Goal: Information Seeking & Learning: Learn about a topic

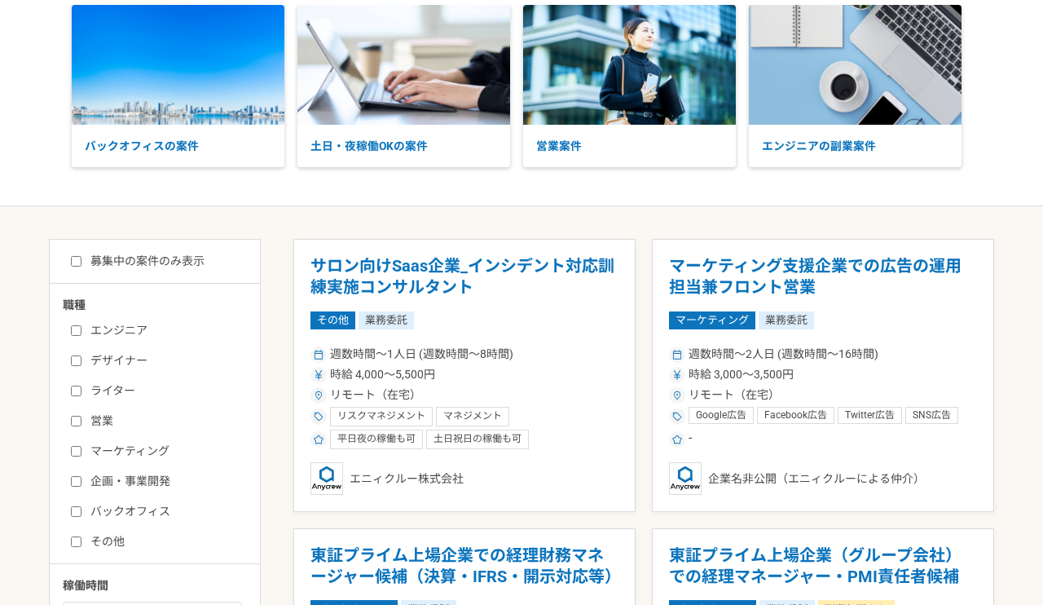
scroll to position [95, 0]
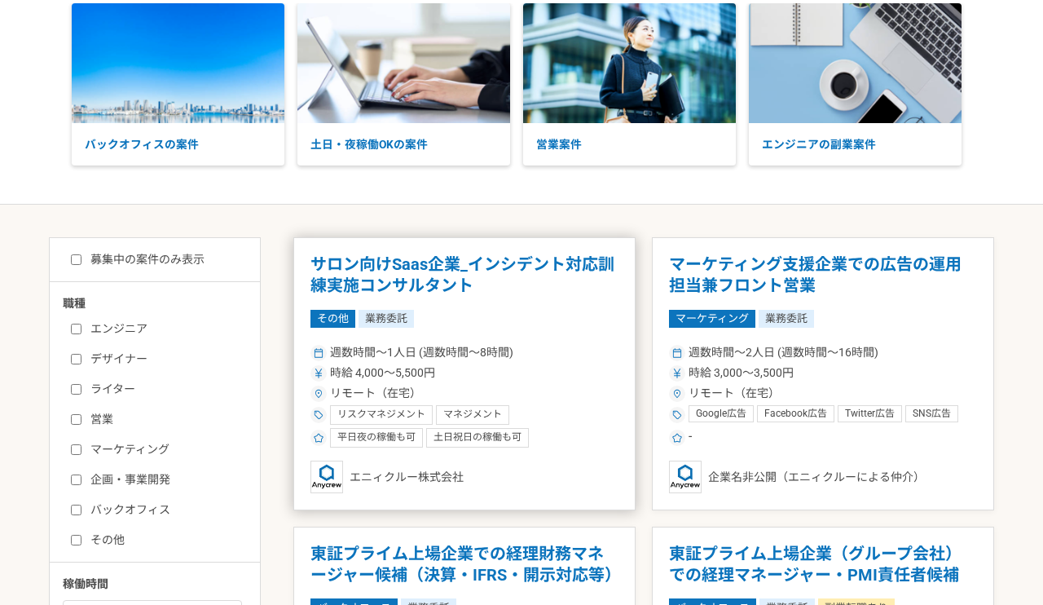
click at [582, 294] on h1 "サロン向けSaas企業_インシデント対応訓練実施コンサルタント" at bounding box center [464, 275] width 308 height 42
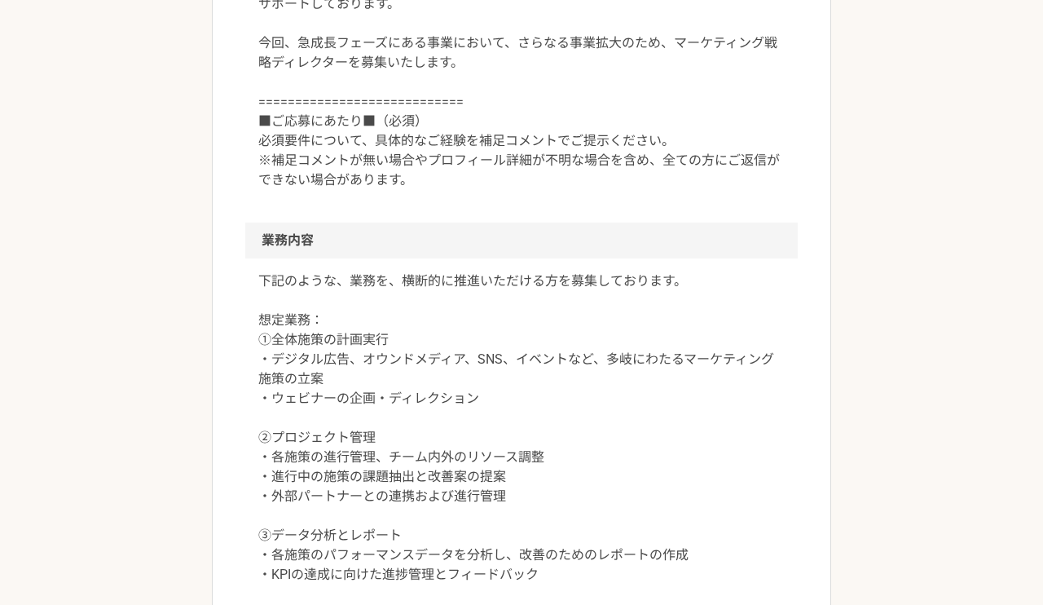
scroll to position [775, 0]
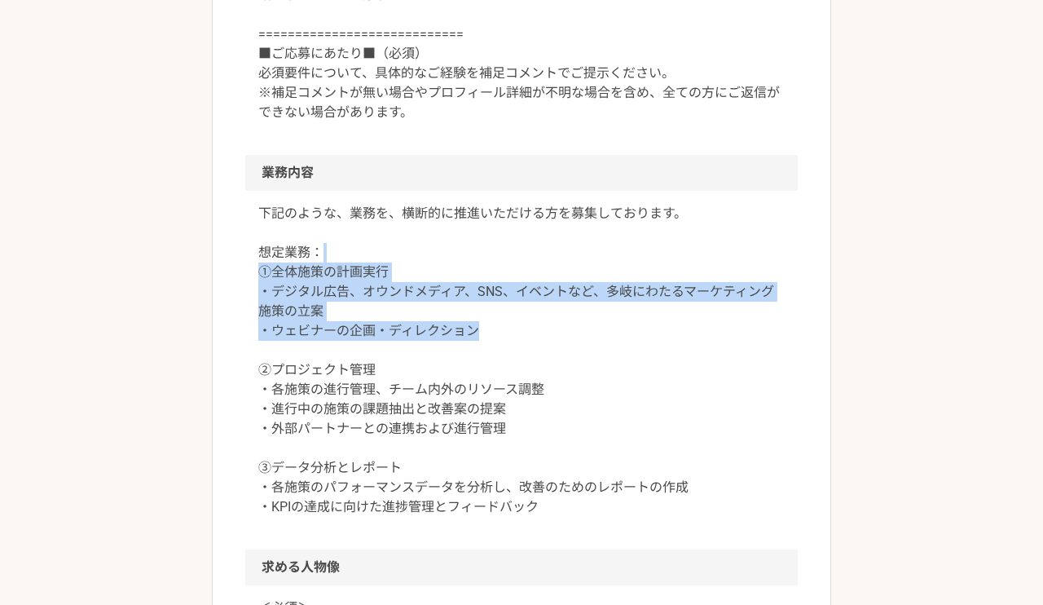
drag, startPoint x: 484, startPoint y: 332, endPoint x: 484, endPoint y: 251, distance: 80.7
click at [484, 251] on p "下記のような、業務を、横断的に推進いただける方を募集しております。 想定業務： ①全体施策の計画実行 ・デジタル広告、オウンドメディア、SNS、イベントなど、…" at bounding box center [521, 360] width 526 height 313
drag, startPoint x: 483, startPoint y: 340, endPoint x: 490, endPoint y: 227, distance: 112.6
click at [490, 227] on p "下記のような、業務を、横断的に推進いただける方を募集しております。 想定業務： ①全体施策の計画実行 ・デジタル広告、オウンドメディア、SNS、イベントなど、…" at bounding box center [521, 360] width 526 height 313
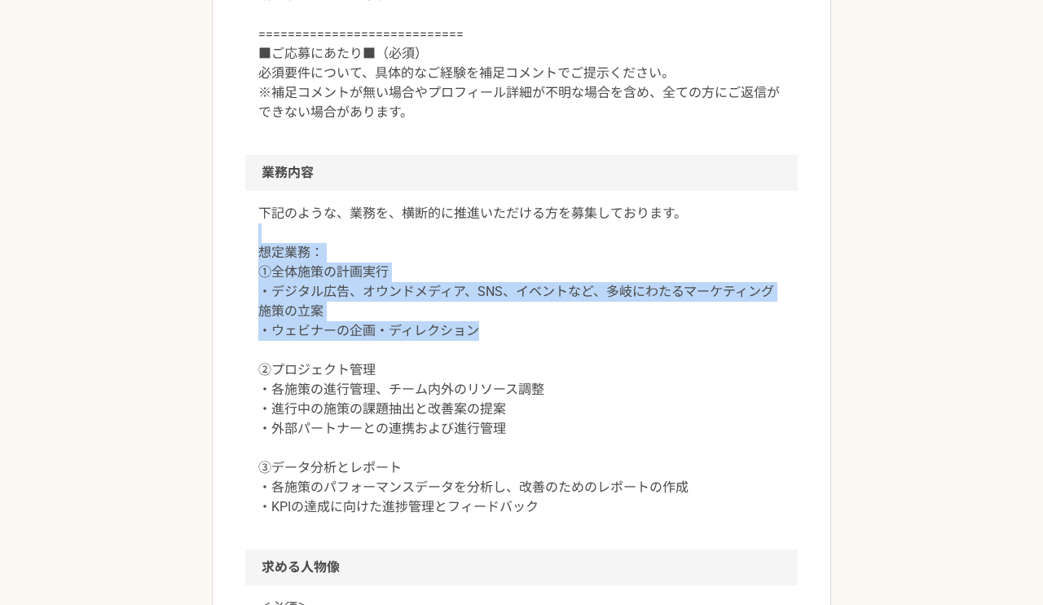
click at [490, 227] on p "下記のような、業務を、横断的に推進いただける方を募集しております。 想定業務： ①全体施策の計画実行 ・デジタル広告、オウンドメディア、SNS、イベントなど、…" at bounding box center [521, 360] width 526 height 313
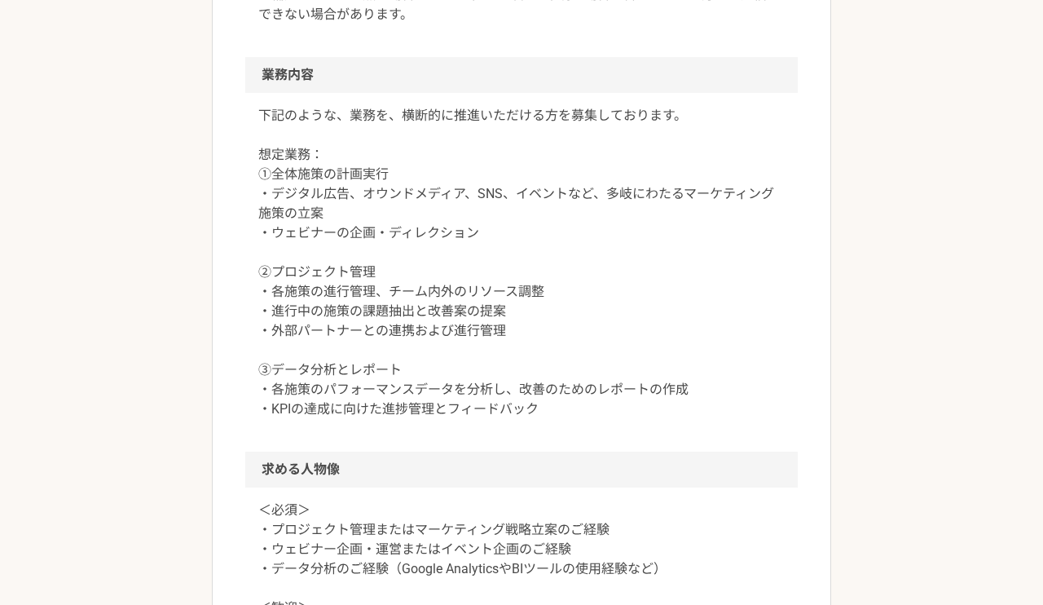
scroll to position [886, 0]
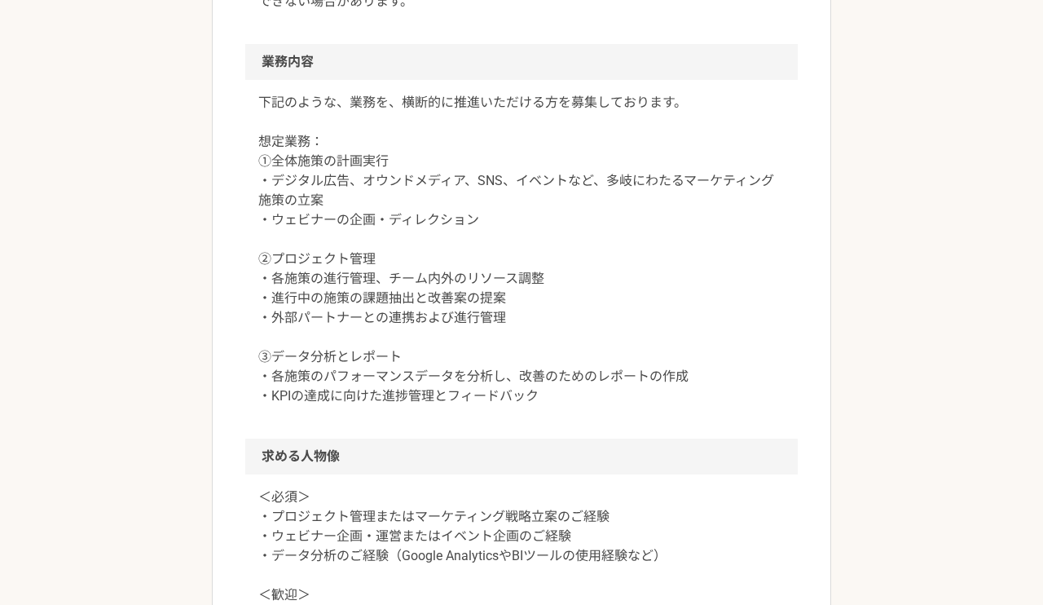
click at [553, 171] on p "下記のような、業務を、横断的に推進いただける方を募集しております。 想定業務： ①全体施策の計画実行 ・デジタル広告、オウンドメディア、SNS、イベントなど、…" at bounding box center [521, 249] width 526 height 313
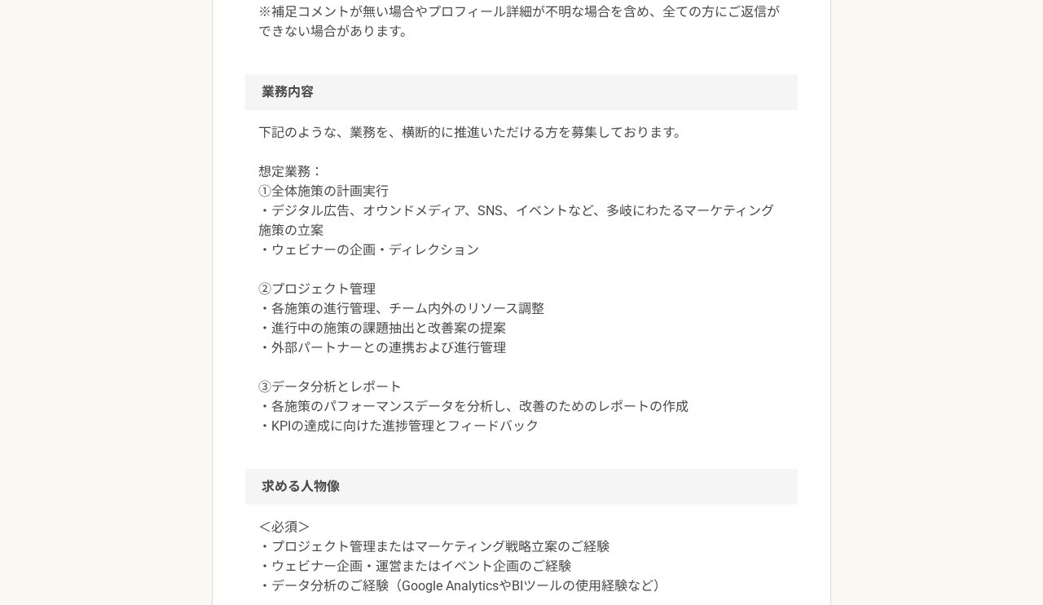
scroll to position [850, 0]
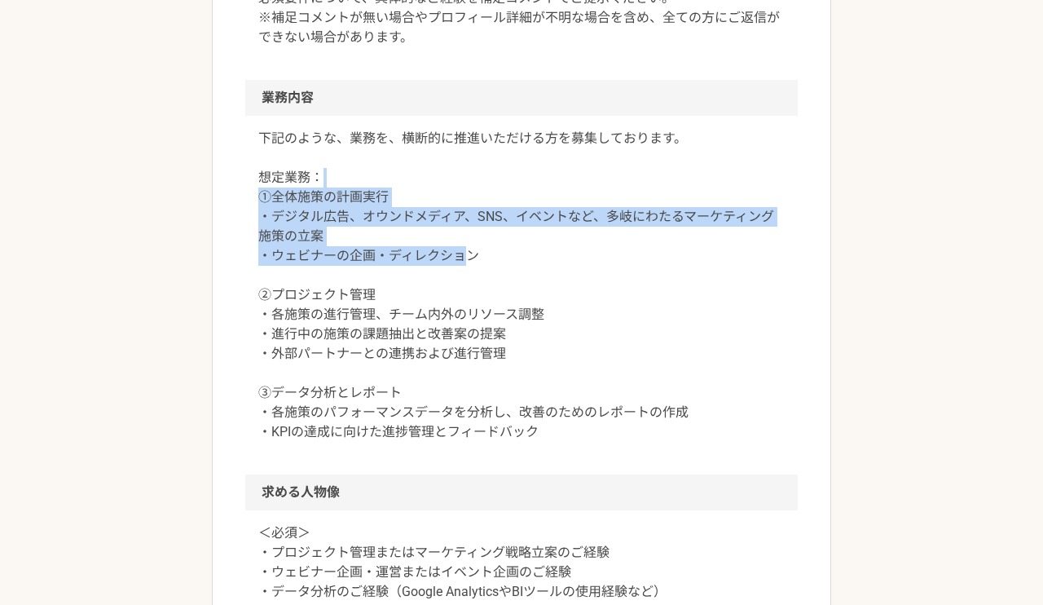
drag, startPoint x: 462, startPoint y: 263, endPoint x: 466, endPoint y: 168, distance: 95.4
click at [465, 168] on p "下記のような、業務を、横断的に推進いただける方を募集しております。 想定業務： ①全体施策の計画実行 ・デジタル広告、オウンドメディア、SNS、イベントなど、…" at bounding box center [521, 285] width 526 height 313
click at [490, 229] on p "下記のような、業務を、横断的に推進いただける方を募集しております。 想定業務： ①全体施策の計画実行 ・デジタル広告、オウンドメディア、SNS、イベントなど、…" at bounding box center [521, 285] width 526 height 313
drag, startPoint x: 482, startPoint y: 241, endPoint x: 482, endPoint y: 184, distance: 57.0
click at [482, 184] on p "下記のような、業務を、横断的に推進いただける方を募集しております。 想定業務： ①全体施策の計画実行 ・デジタル広告、オウンドメディア、SNS、イベントなど、…" at bounding box center [521, 285] width 526 height 313
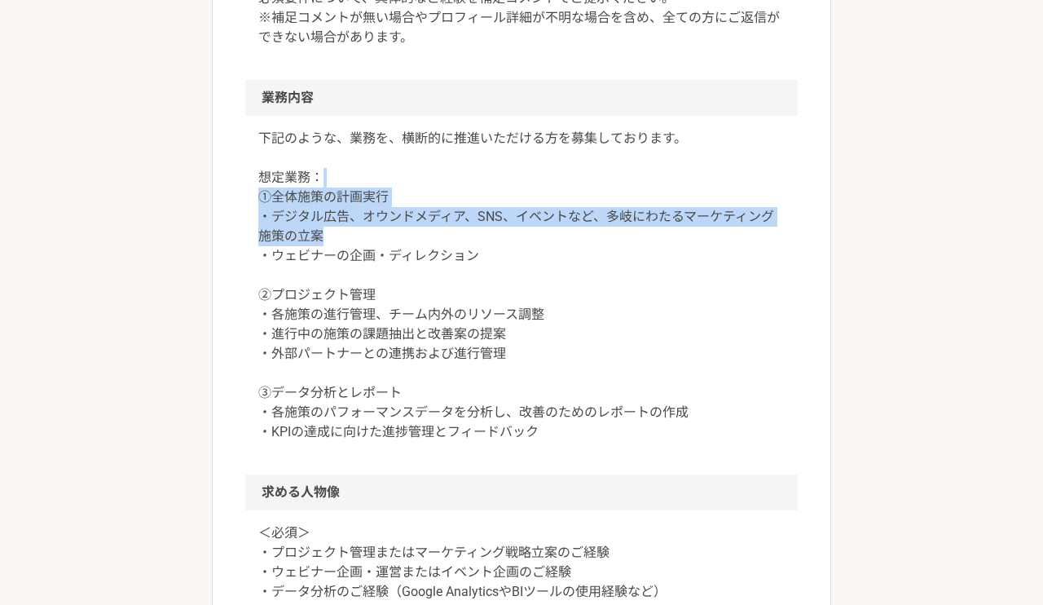
click at [482, 184] on p "下記のような、業務を、横断的に推進いただける方を募集しております。 想定業務： ①全体施策の計画実行 ・デジタル広告、オウンドメディア、SNS、イベントなど、…" at bounding box center [521, 285] width 526 height 313
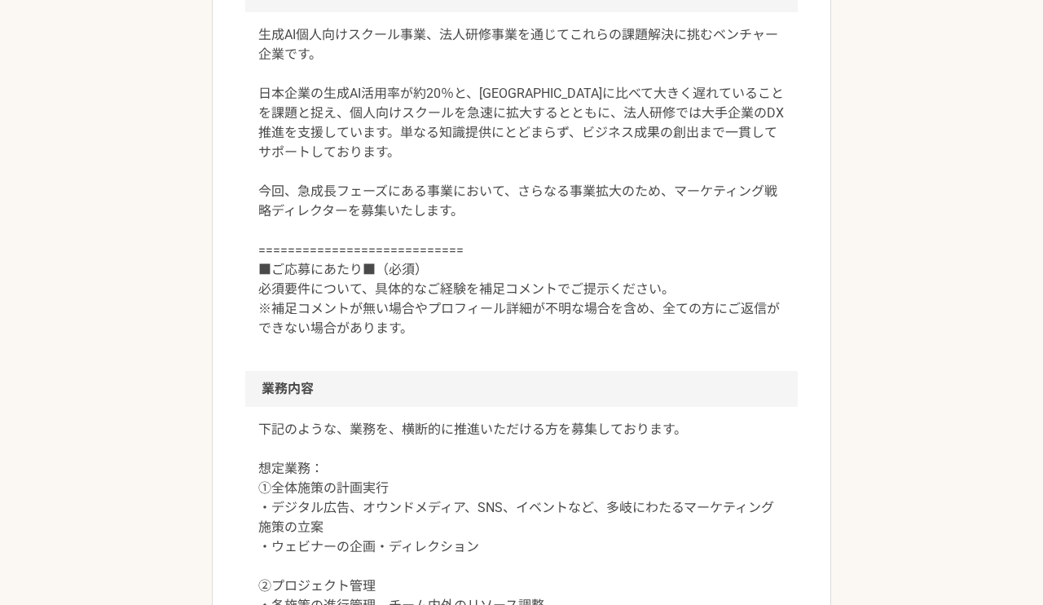
scroll to position [0, 0]
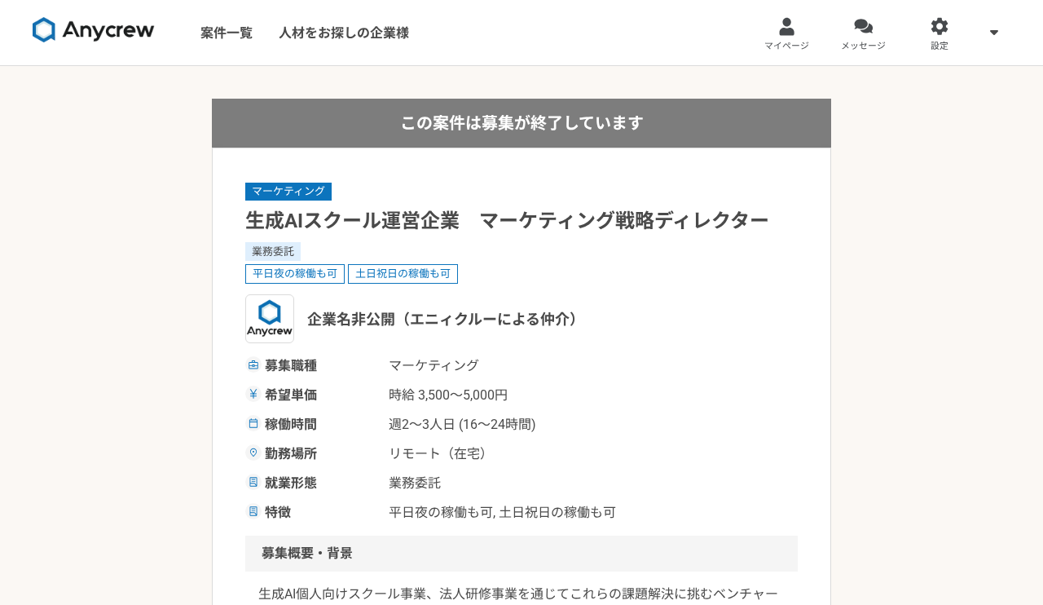
click at [604, 255] on div "業務委託" at bounding box center [521, 251] width 552 height 18
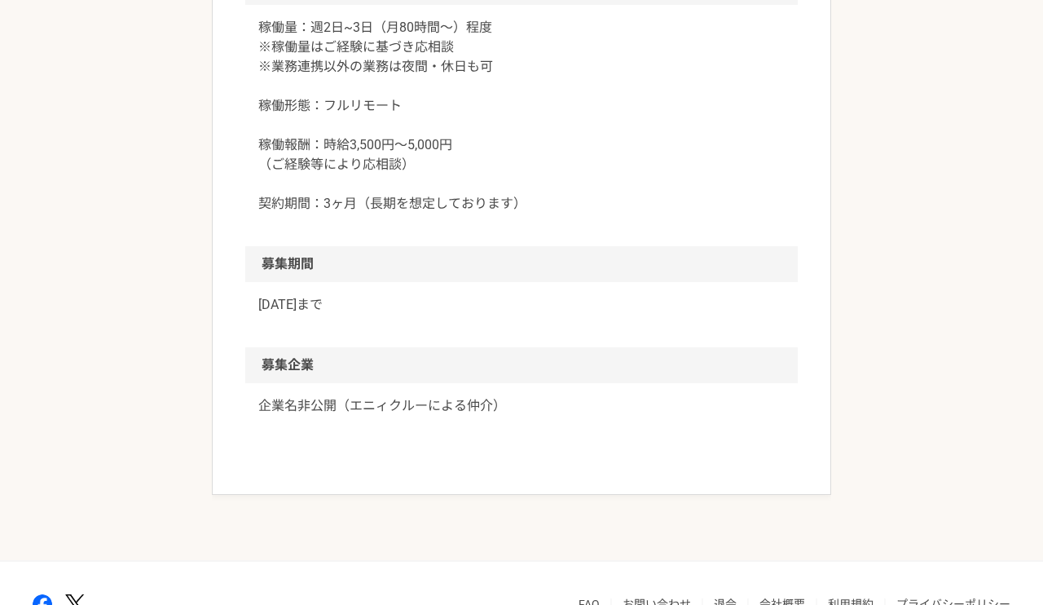
scroll to position [1766, 0]
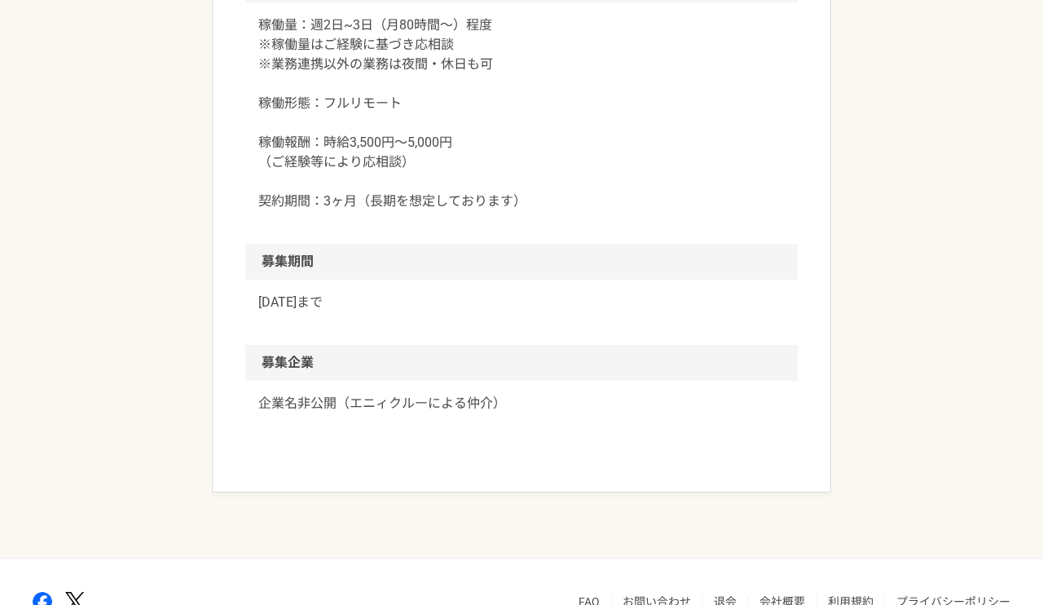
click at [644, 268] on h2 "募集期間" at bounding box center [521, 262] width 552 height 36
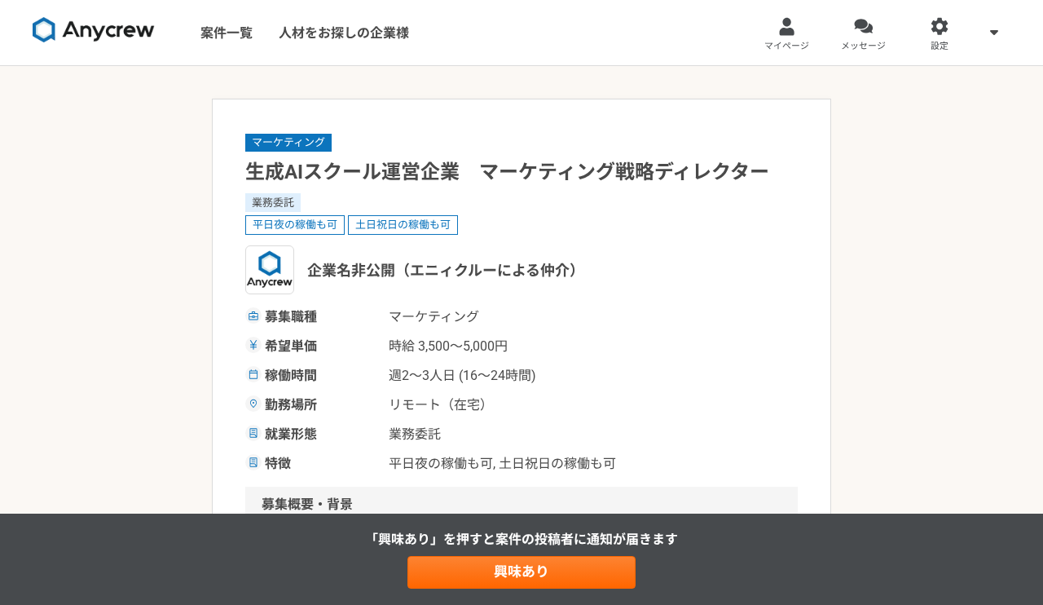
click at [600, 211] on div "業務委託" at bounding box center [521, 202] width 552 height 18
click at [581, 151] on div "マーケティング 生成AIスクール運営企業　マーケティング戦略ディレクター 業務委託 平日夜の稼働も可 土日祝日の稼働も可 企業名非公開（エニィクルーによる仲介…" at bounding box center [521, 302] width 552 height 341
